Goal: Communication & Community: Answer question/provide support

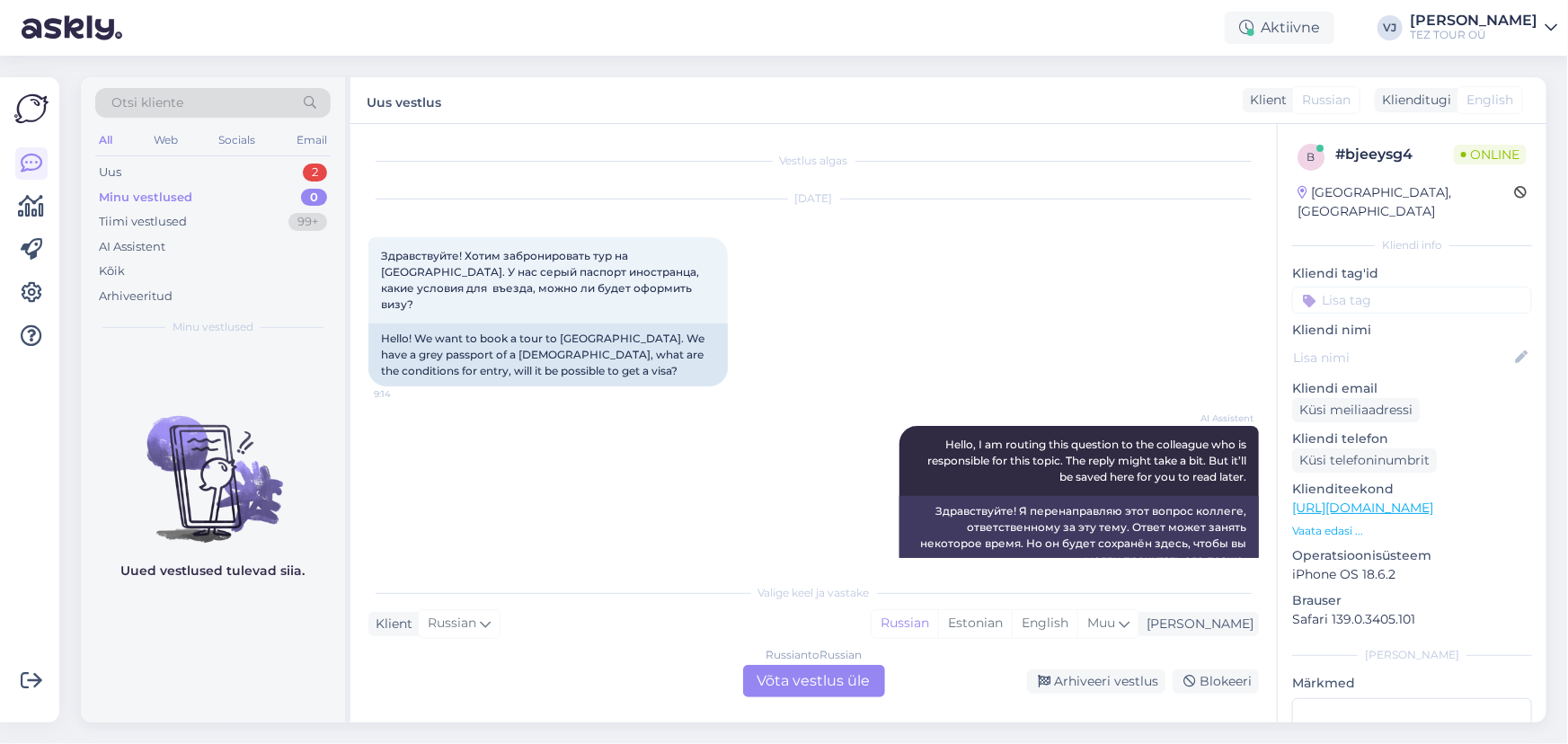
scroll to position [19, 0]
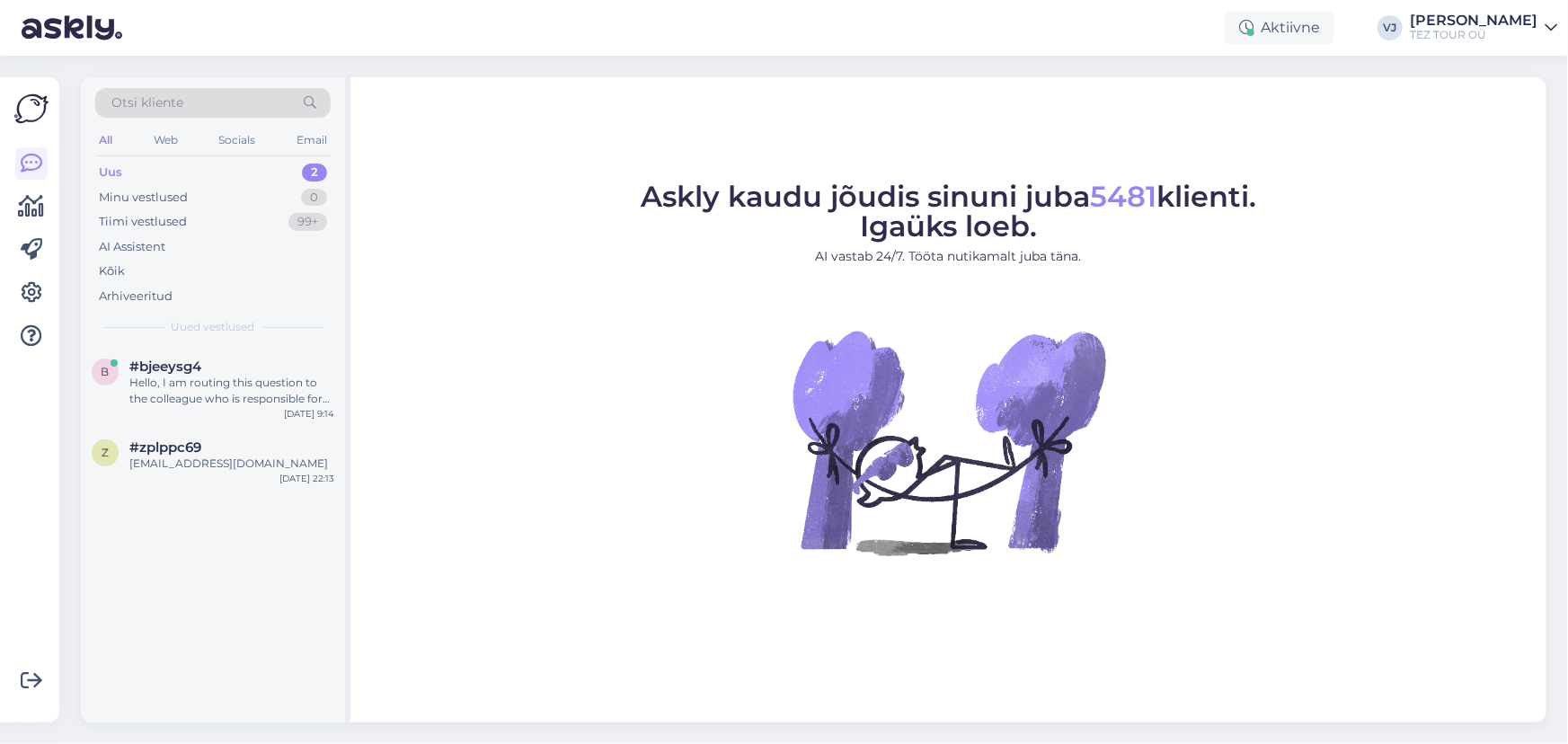
click at [266, 176] on div "Uus 2" at bounding box center [213, 172] width 236 height 25
click at [219, 388] on div "Hello, I am routing this question to the colleague who is responsible for this …" at bounding box center [232, 392] width 205 height 33
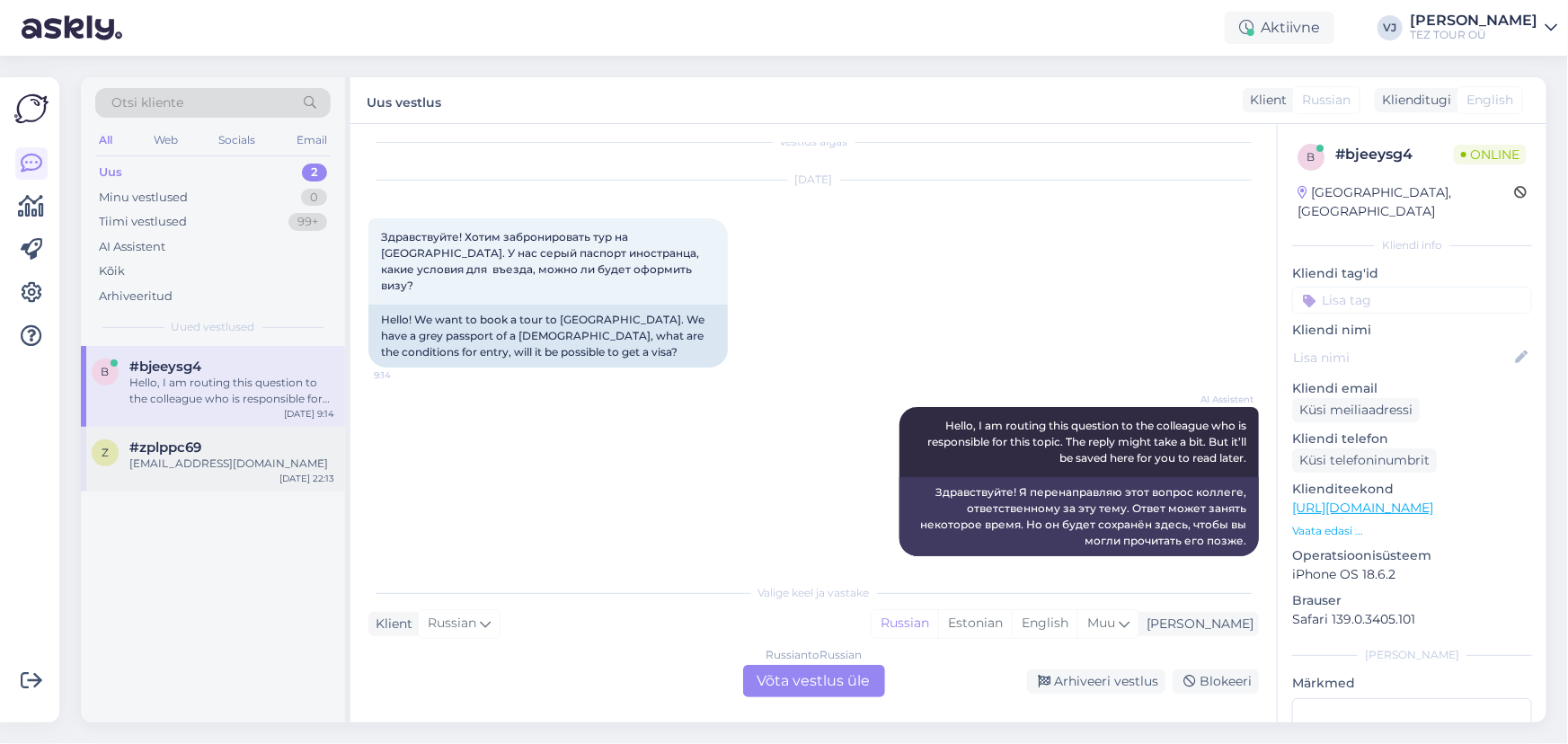
click at [224, 440] on div "#zplppc69" at bounding box center [232, 448] width 205 height 16
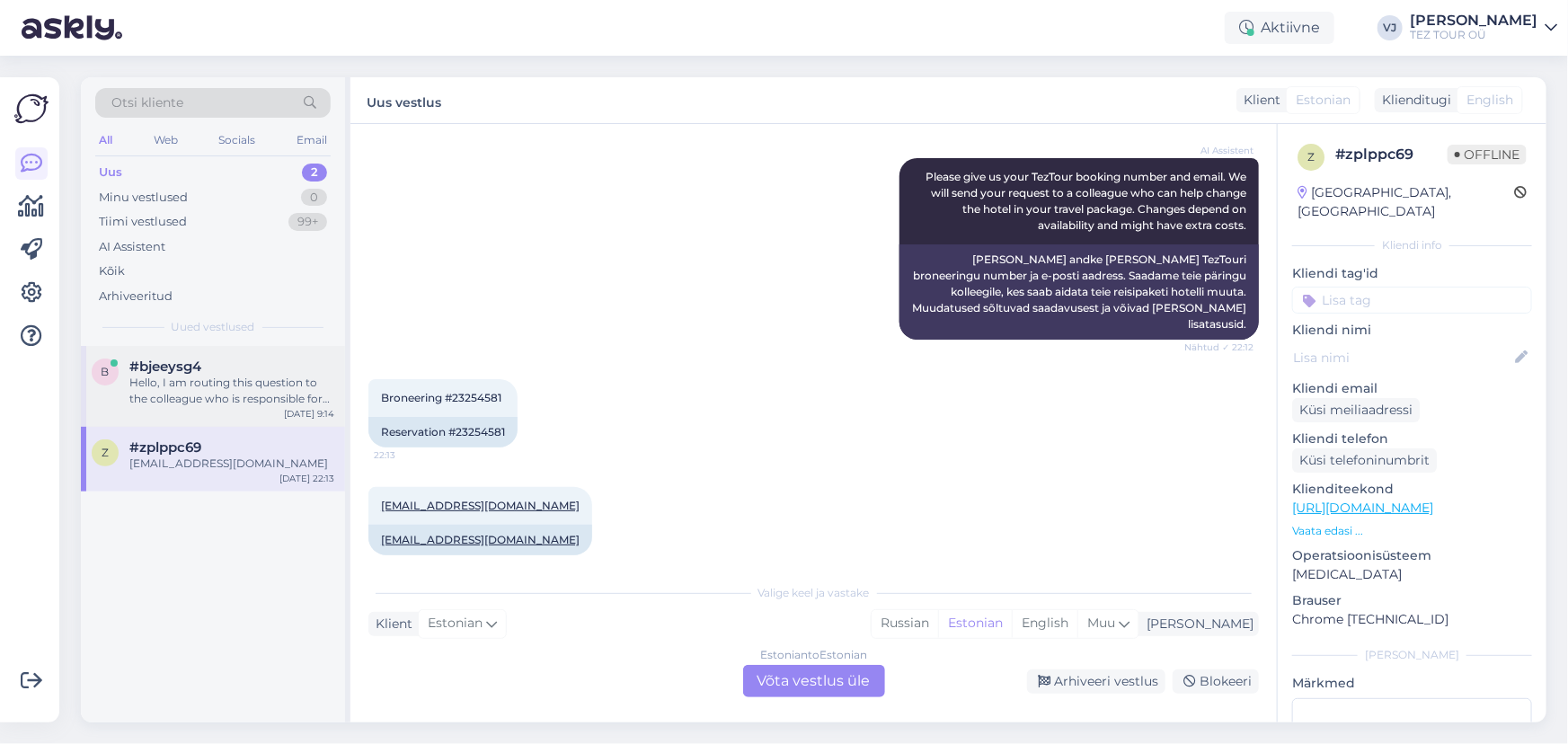
click at [243, 387] on div "Hello, I am routing this question to the colleague who is responsible for this …" at bounding box center [232, 392] width 205 height 33
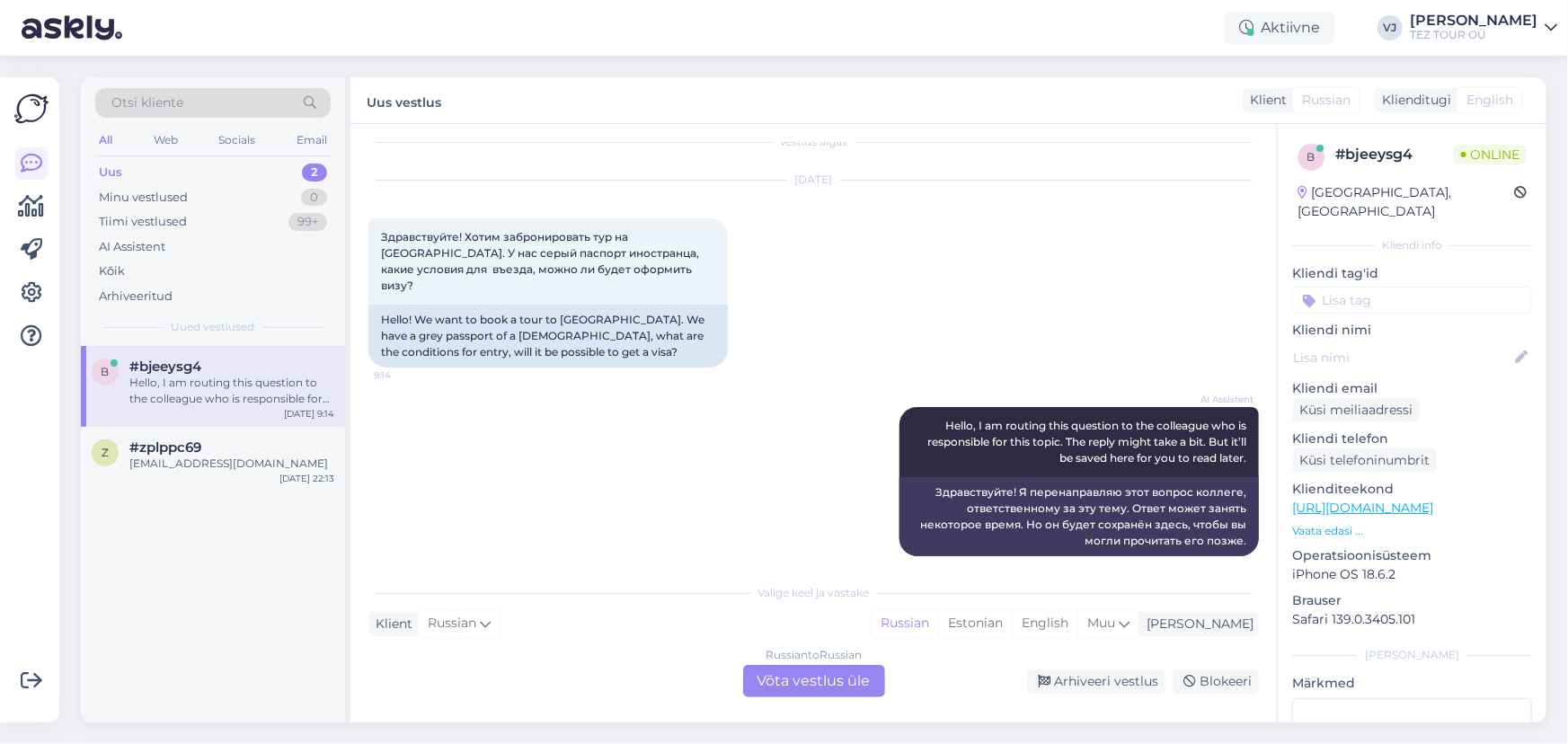
click at [235, 417] on div "b #bjeeysg4 Hello, I am routing this question to the colleague who is responsib…" at bounding box center [213, 387] width 265 height 81
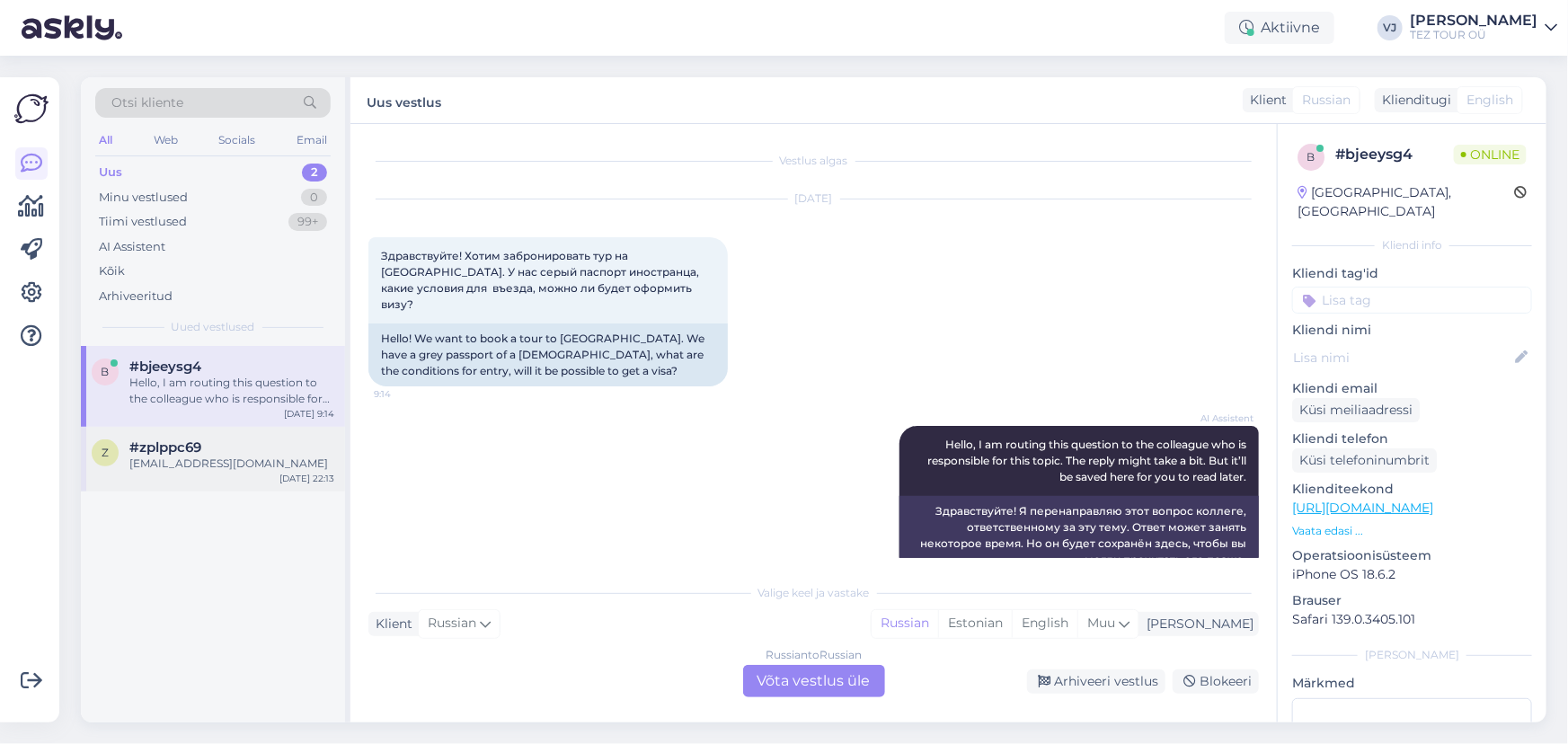
click at [237, 450] on div "#zplppc69" at bounding box center [232, 448] width 205 height 16
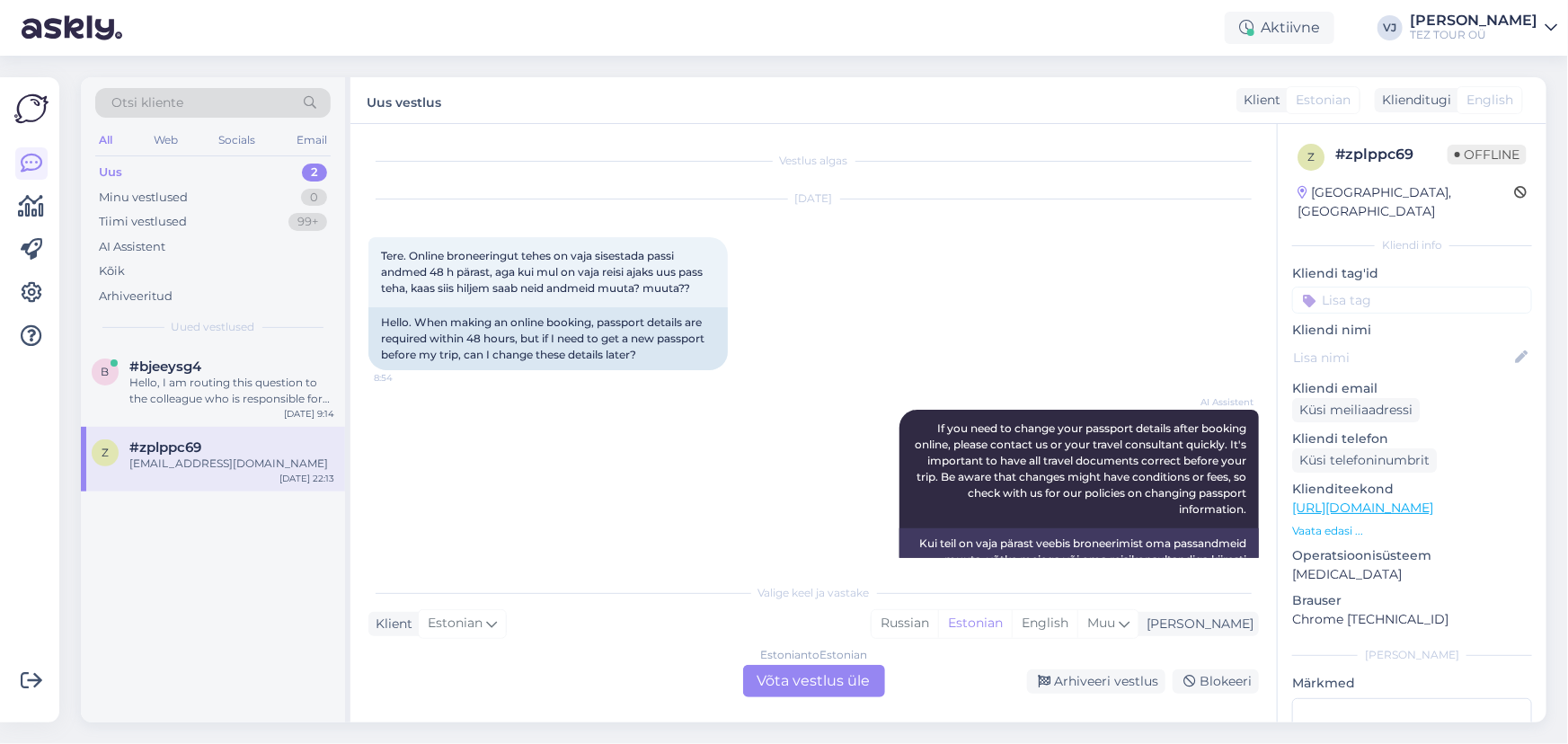
scroll to position [700, 0]
